Goal: Use online tool/utility: Utilize a website feature to perform a specific function

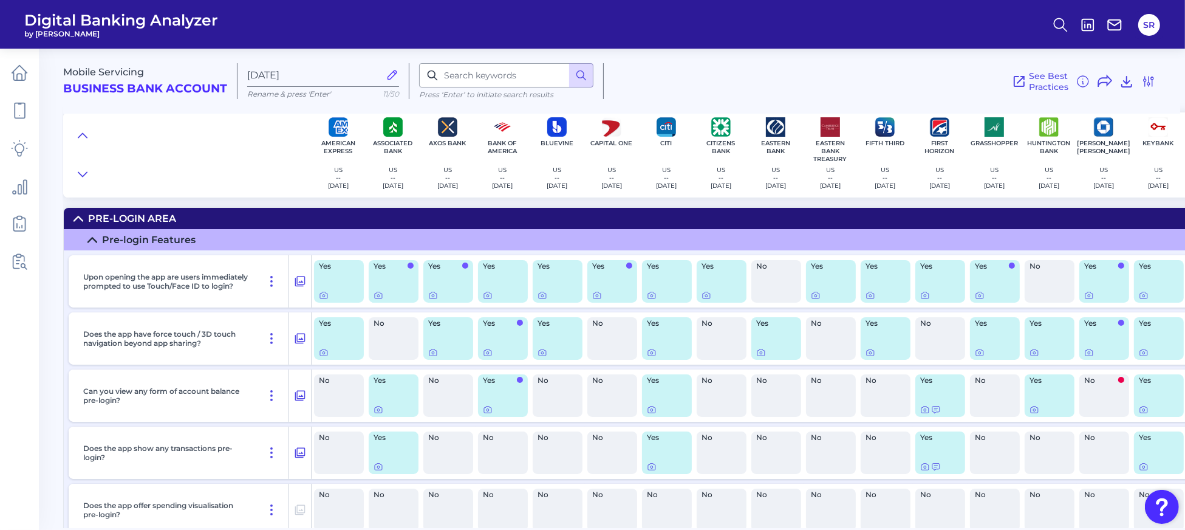
scroll to position [2842, 0]
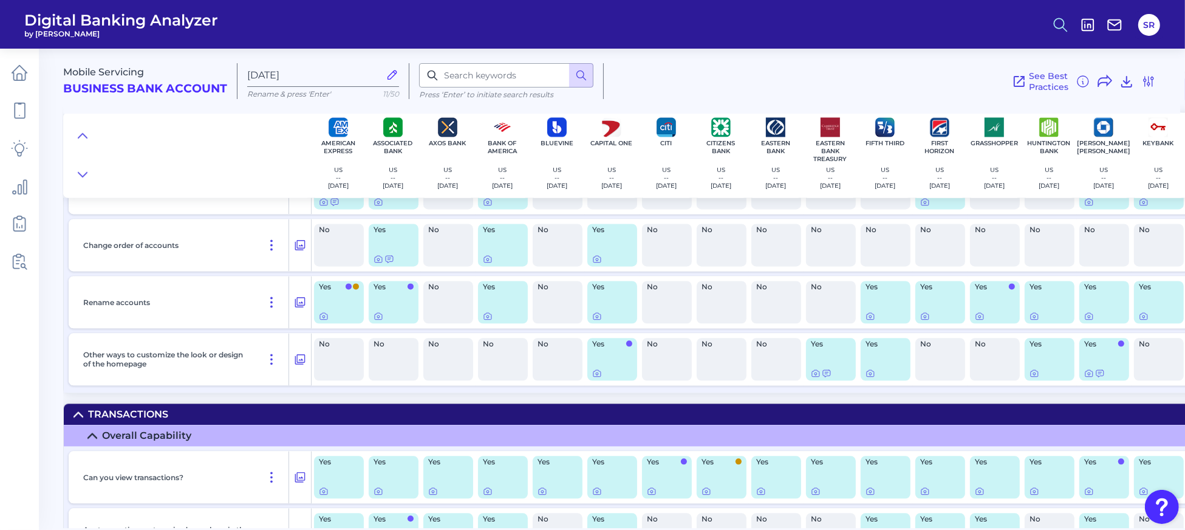
drag, startPoint x: 1052, startPoint y: 18, endPoint x: 1064, endPoint y: 24, distance: 13.0
click at [1052, 18] on icon at bounding box center [1060, 24] width 17 height 17
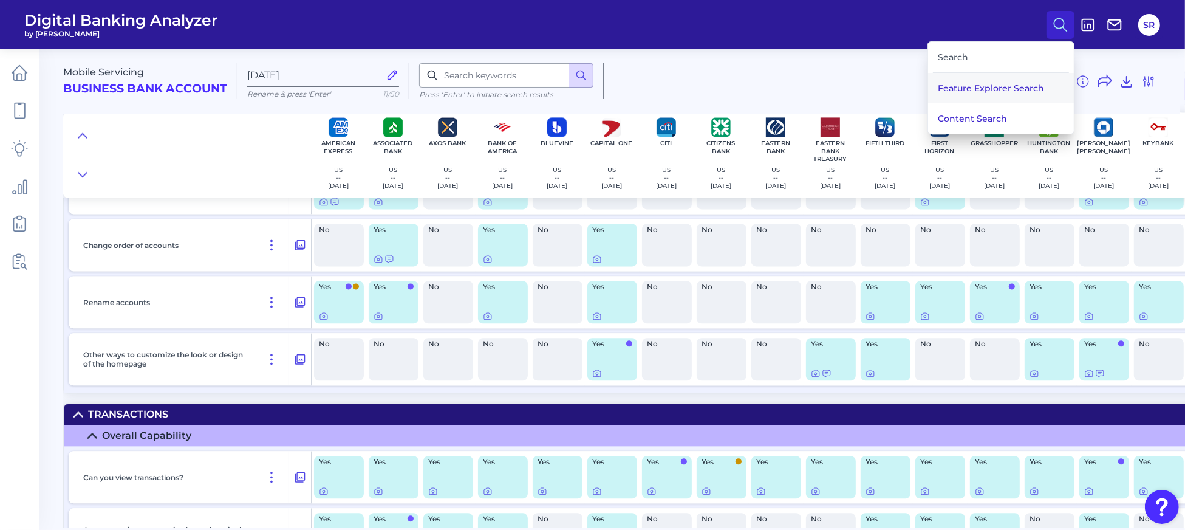
click at [994, 88] on button "Feature Explorer Search" at bounding box center [1001, 88] width 146 height 30
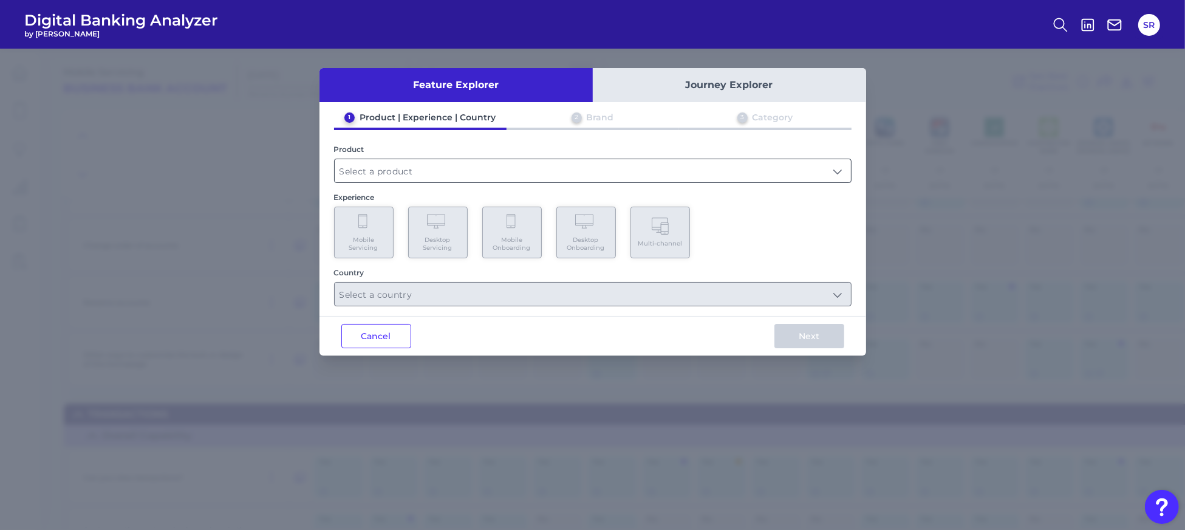
click at [540, 168] on input "text" at bounding box center [593, 170] width 516 height 23
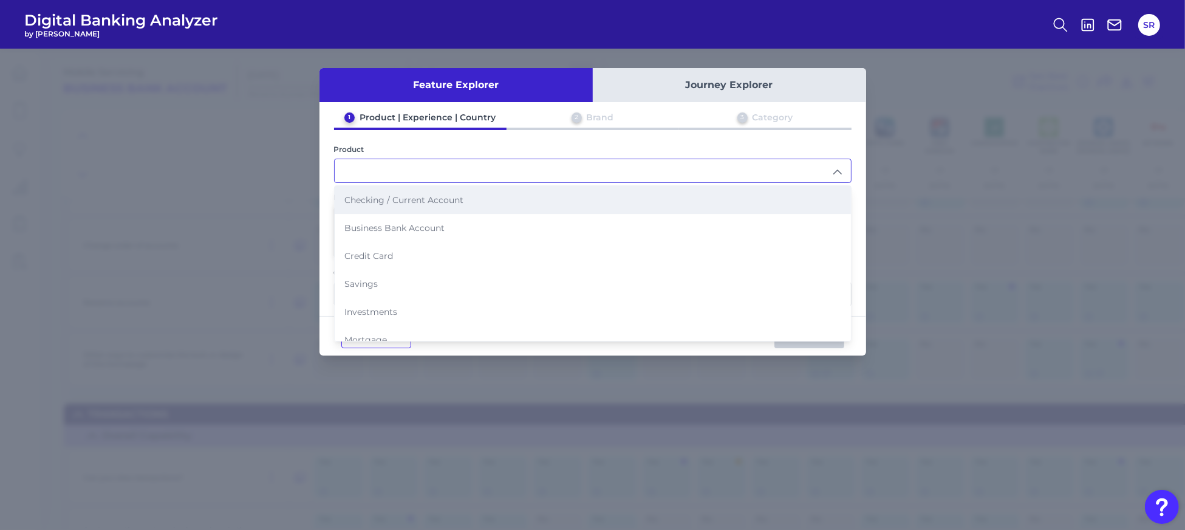
click at [415, 195] on span "Checking / Current Account" at bounding box center [403, 199] width 119 height 11
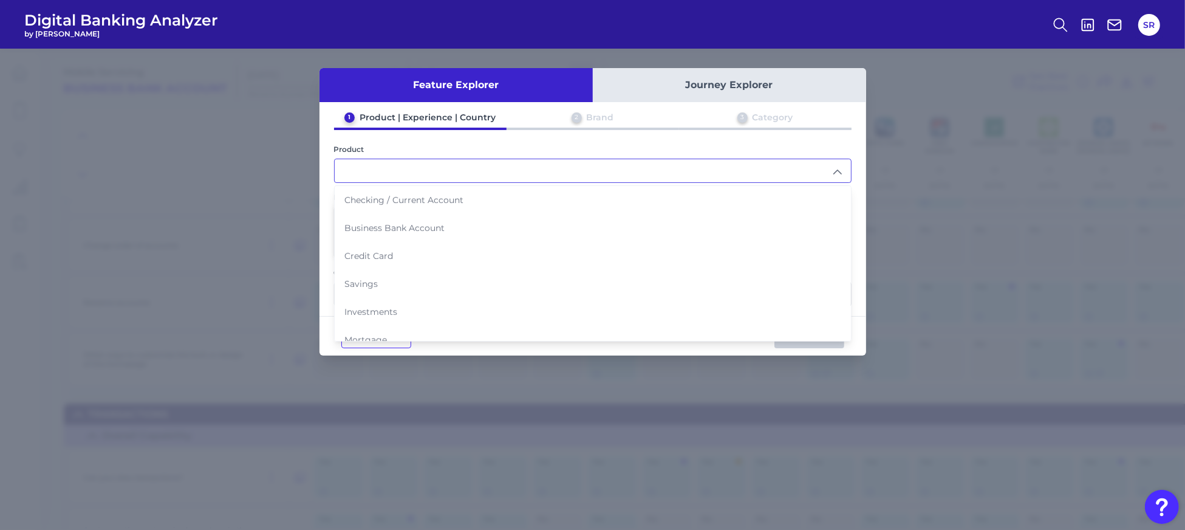
type input "Checking / Current Account"
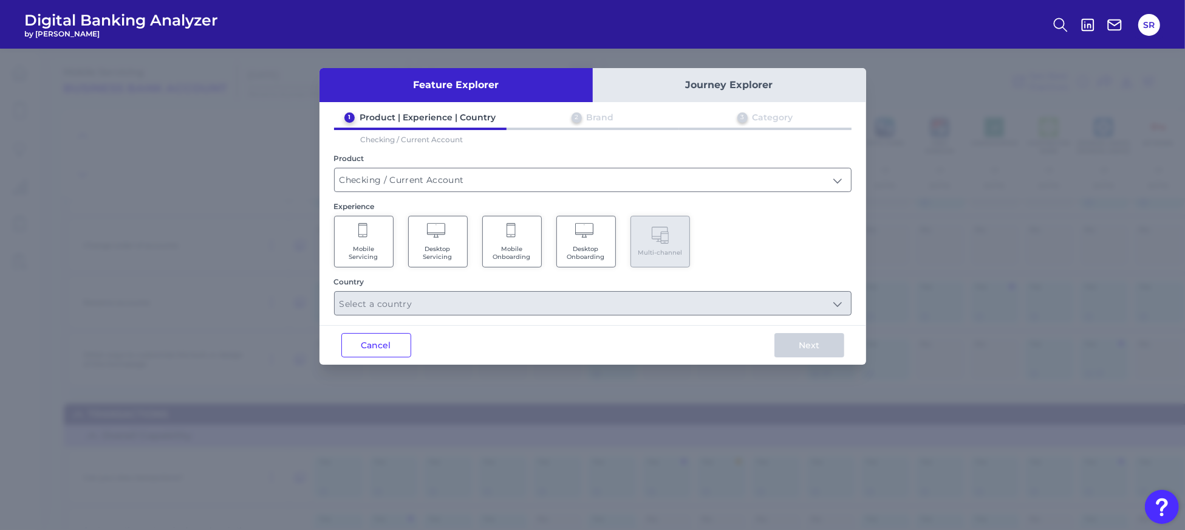
click at [361, 236] on icon at bounding box center [363, 231] width 11 height 17
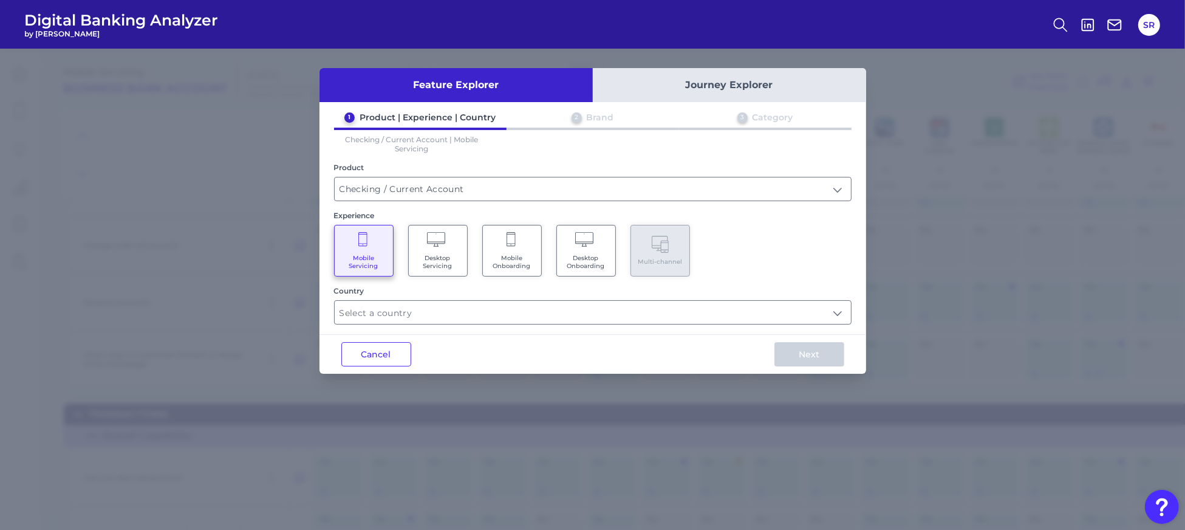
click at [468, 297] on div "Country" at bounding box center [593, 305] width 518 height 38
click at [484, 311] on input "text" at bounding box center [593, 312] width 516 height 23
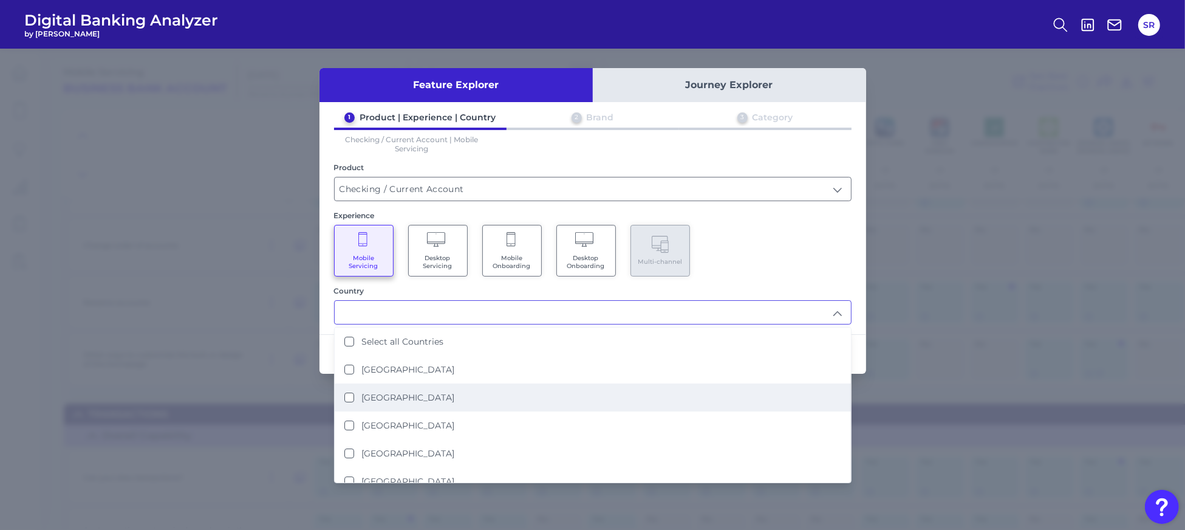
click at [382, 393] on label "[GEOGRAPHIC_DATA]" at bounding box center [407, 397] width 93 height 11
type input "[GEOGRAPHIC_DATA]"
click at [804, 274] on div "Mobile Servicing Desktop Servicing Mobile Onboarding Desktop Onboarding Multi-c…" at bounding box center [593, 251] width 518 height 52
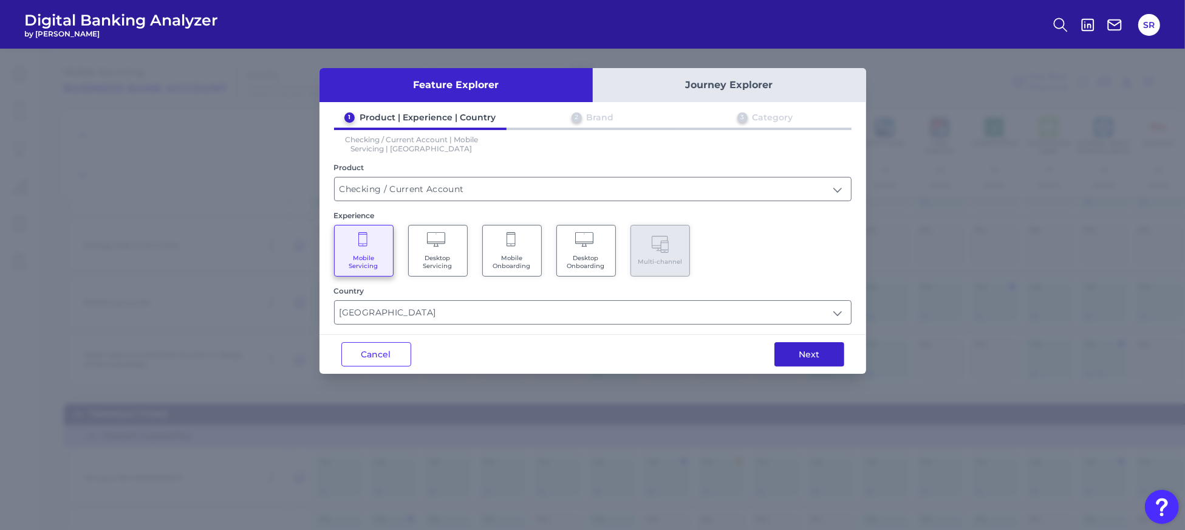
click at [821, 352] on button "Next" at bounding box center [809, 354] width 70 height 24
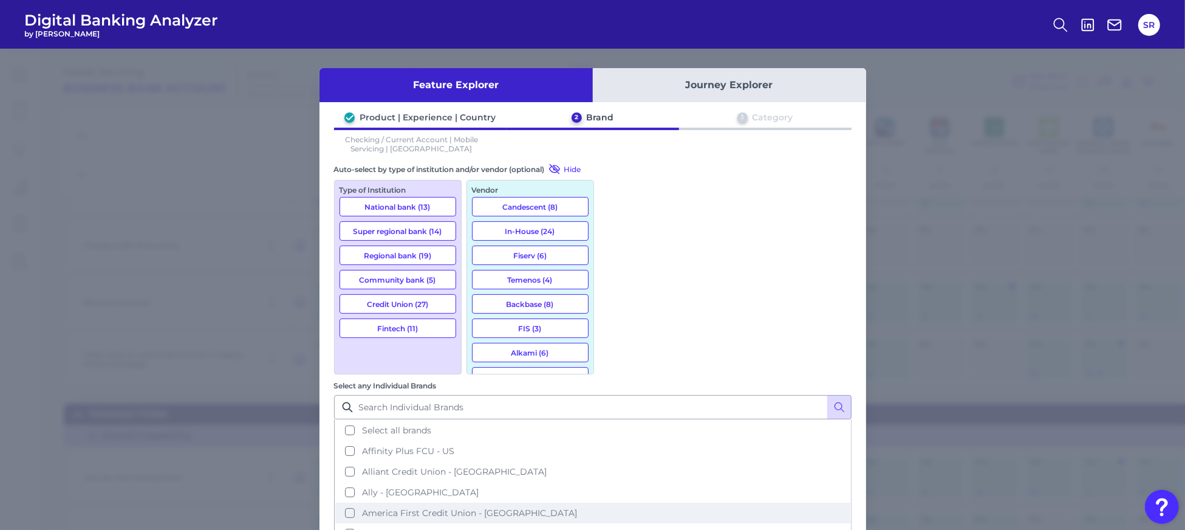
scroll to position [81, 0]
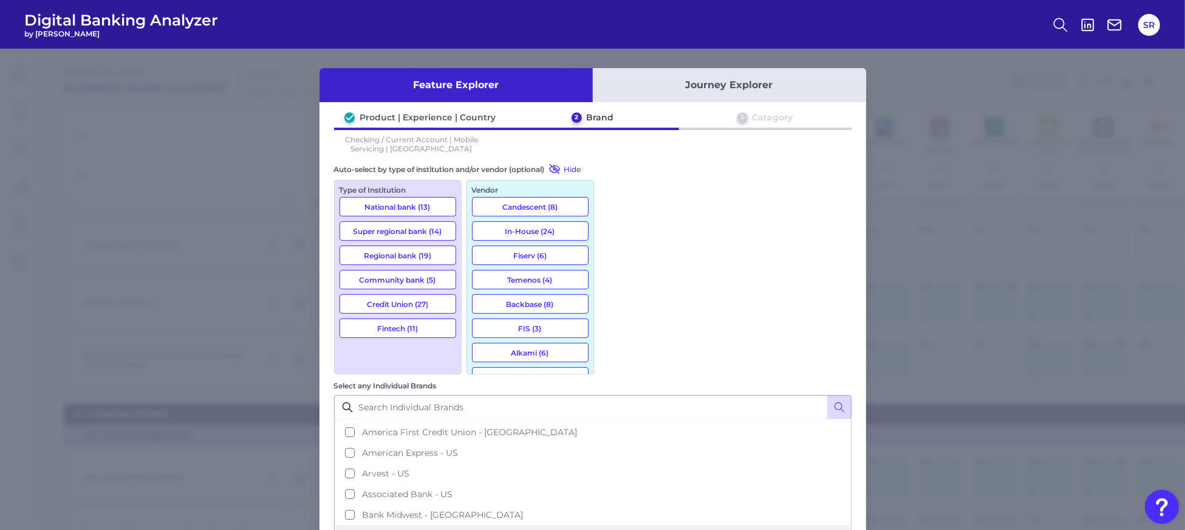
click at [534, 529] on span "Bank of America - [GEOGRAPHIC_DATA]" at bounding box center [448, 535] width 172 height 11
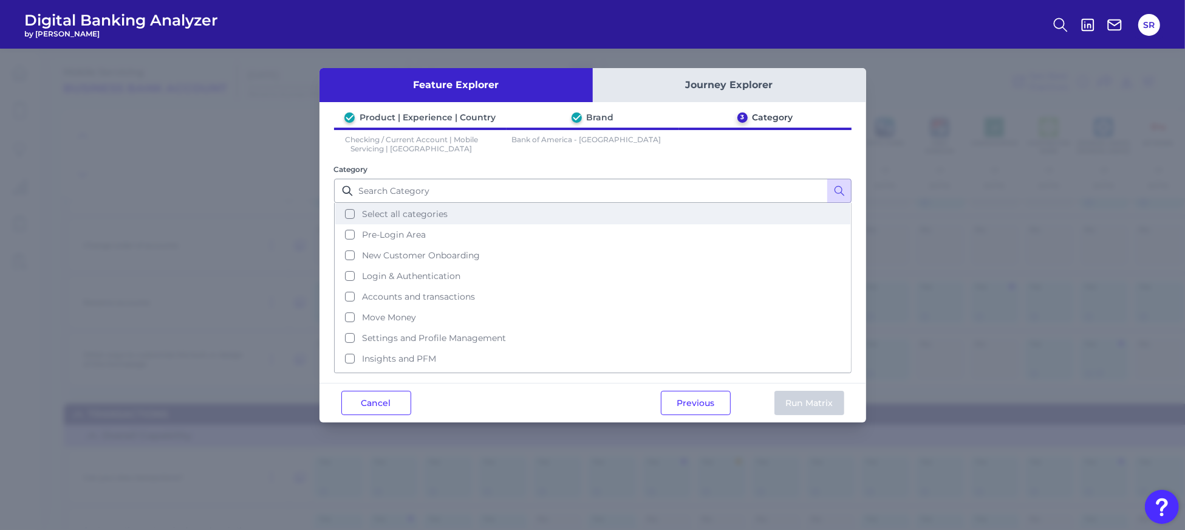
click at [346, 208] on button "Select all categories" at bounding box center [592, 213] width 515 height 21
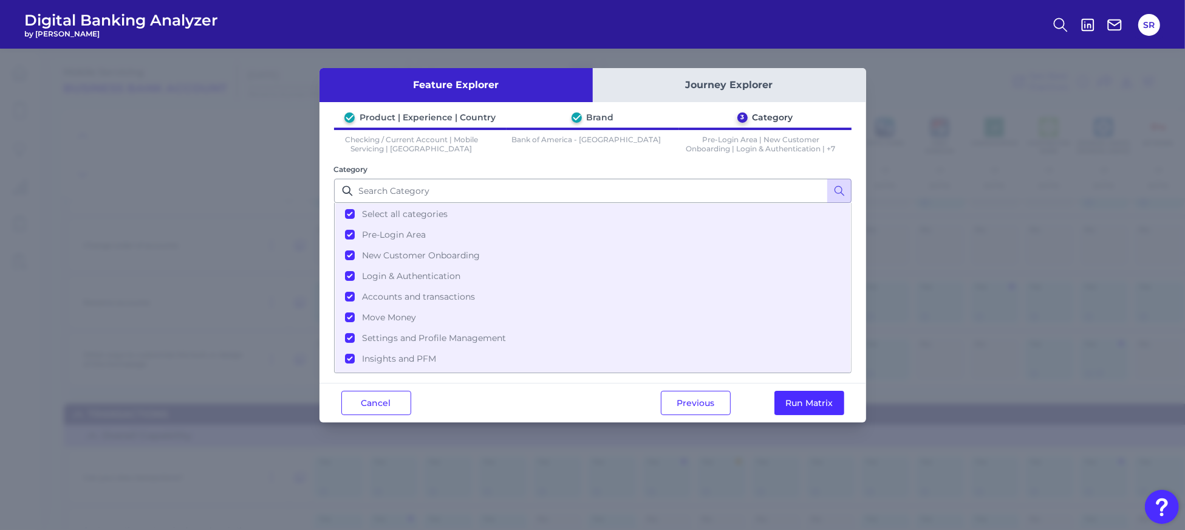
drag, startPoint x: 833, startPoint y: 398, endPoint x: 846, endPoint y: 394, distance: 13.1
click at [833, 398] on button "Run Matrix" at bounding box center [809, 403] width 70 height 24
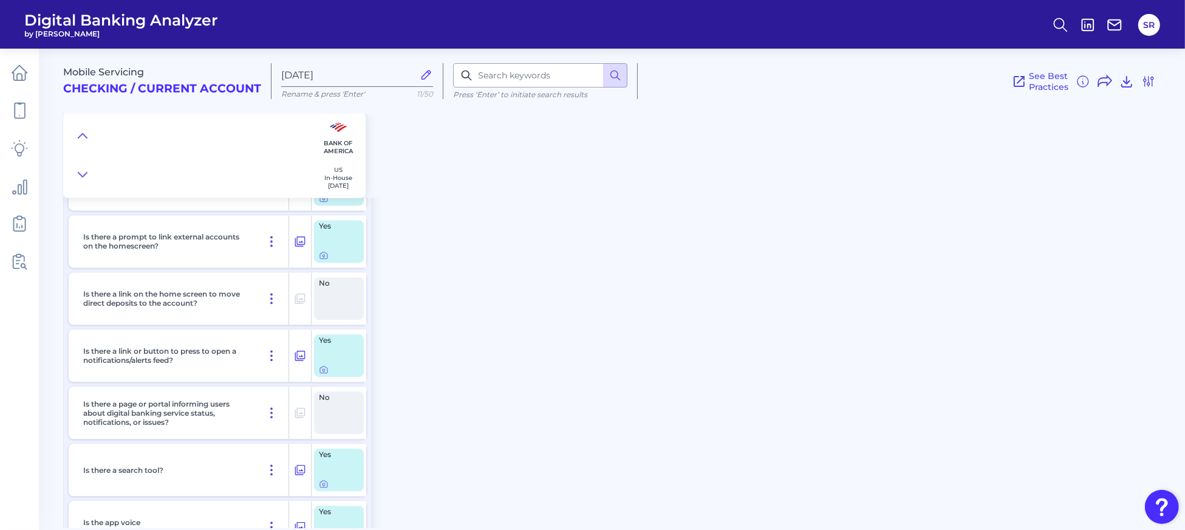
checkbox input "false"
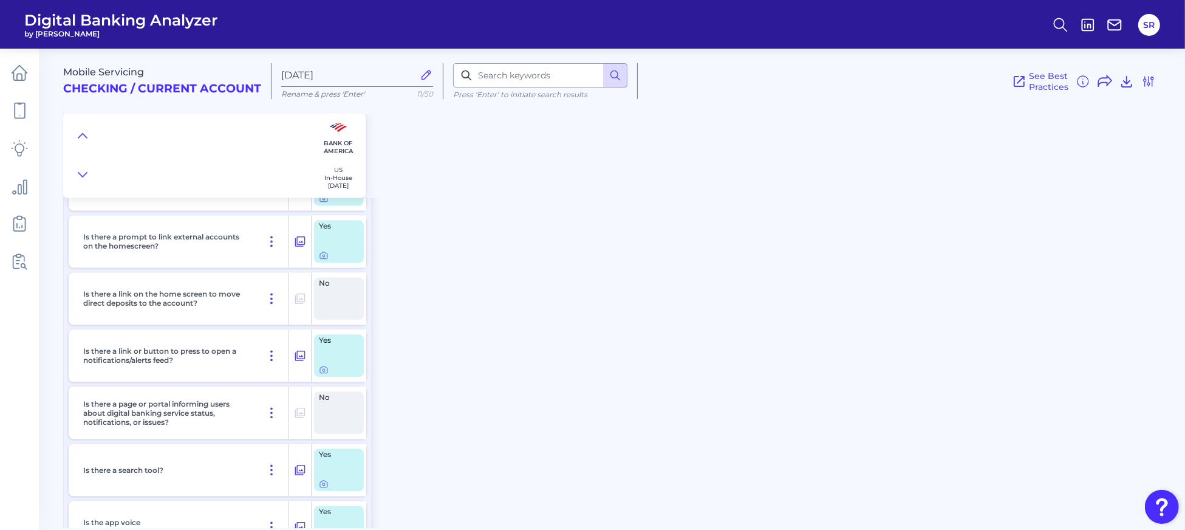
checkbox input "false"
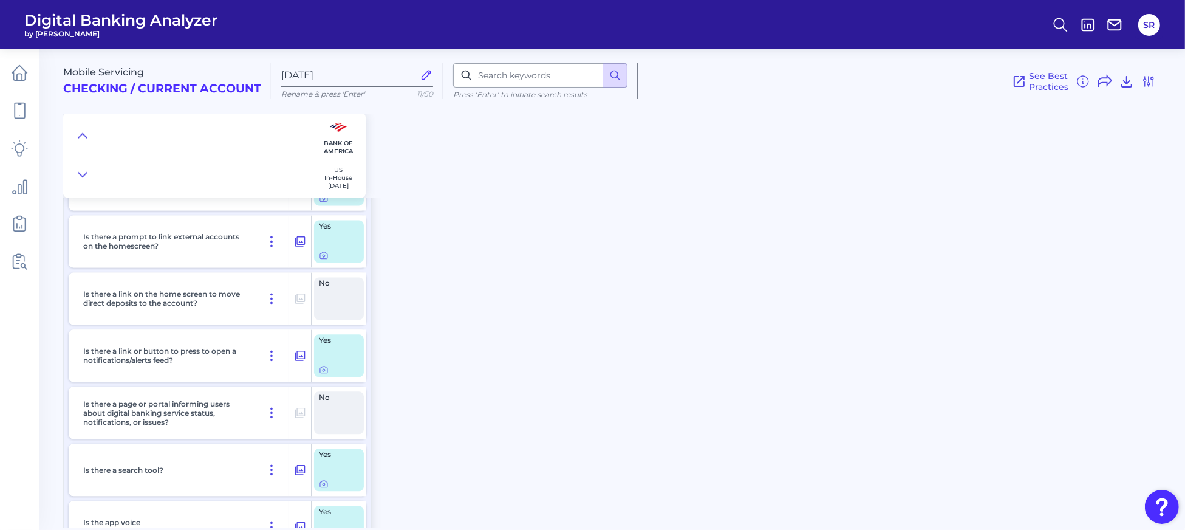
checkbox input "false"
checkbox input "true"
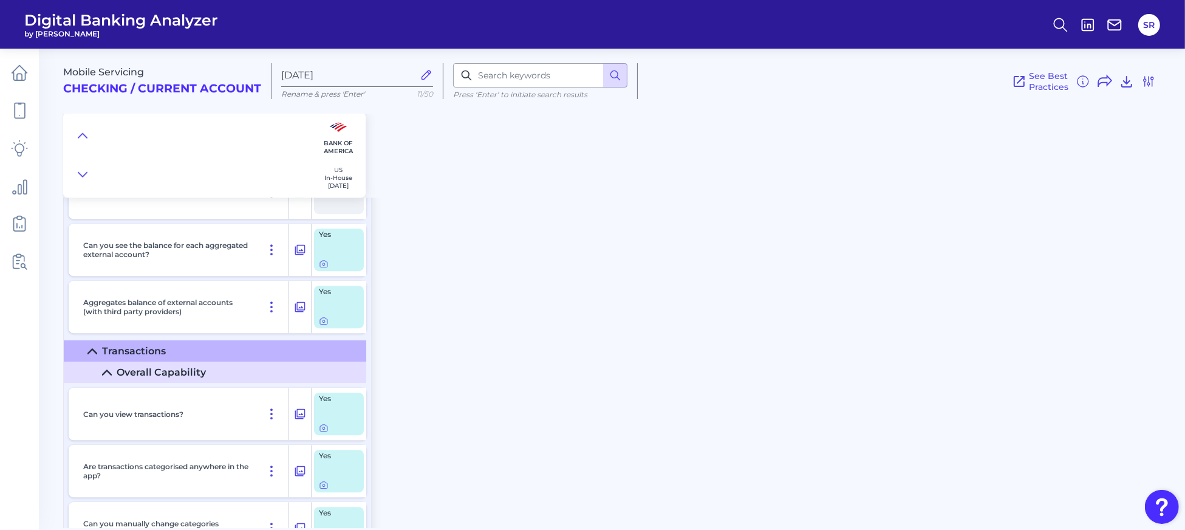
scroll to position [3733, 0]
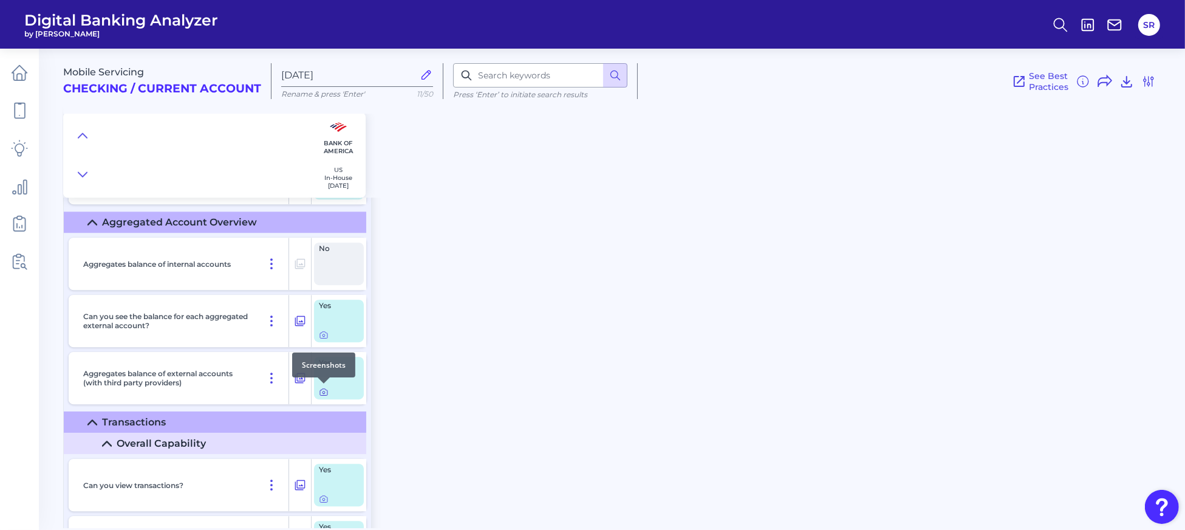
click at [327, 389] on icon at bounding box center [324, 392] width 10 height 10
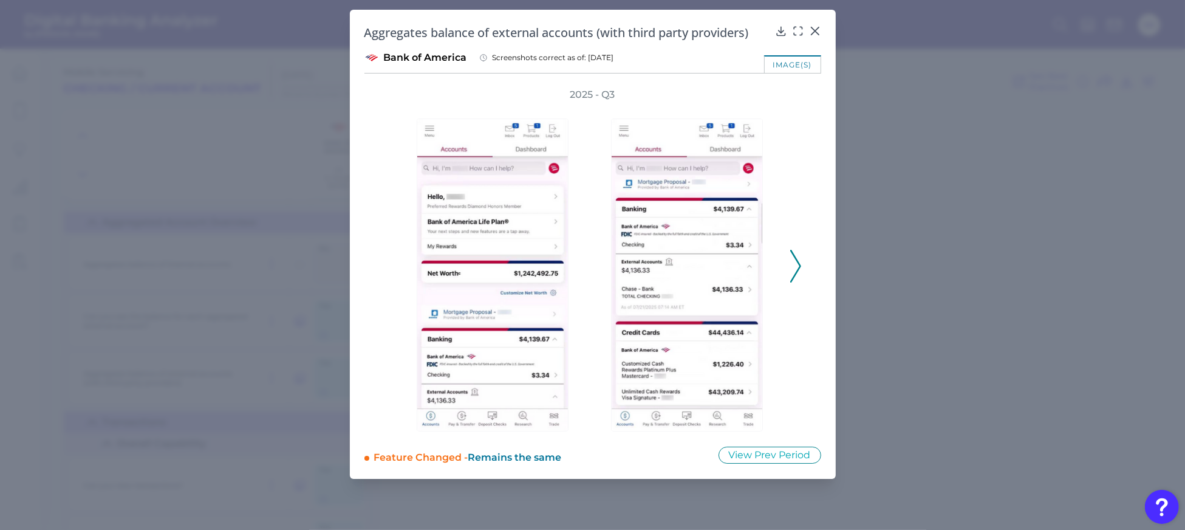
click at [799, 265] on polyline at bounding box center [795, 266] width 9 height 31
